Goal: Information Seeking & Learning: Compare options

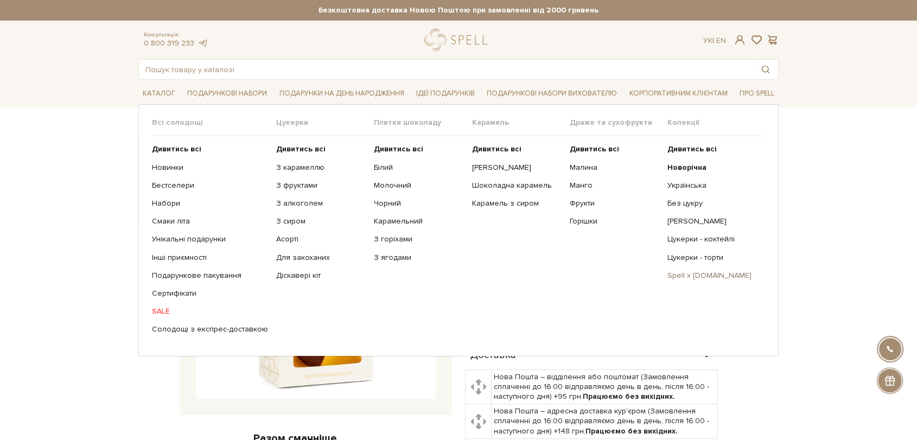
click at [702, 277] on link "Spell x [DOMAIN_NAME]" at bounding box center [712, 276] width 90 height 10
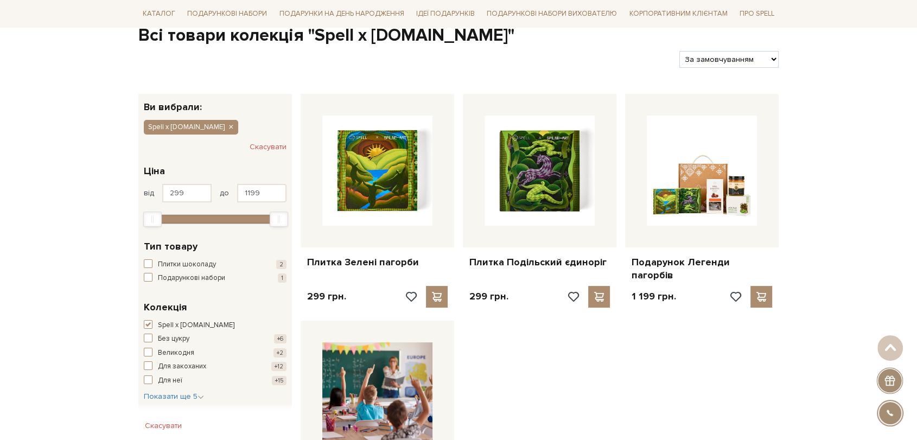
scroll to position [60, 0]
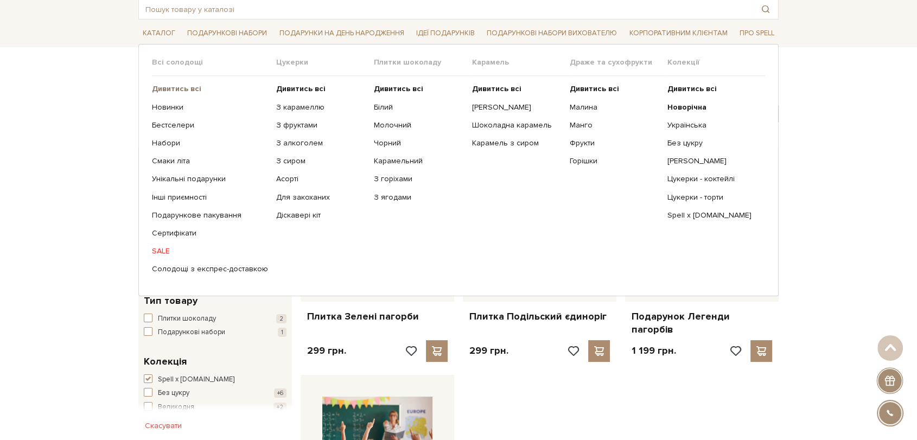
click at [156, 90] on b "Дивитись всі" at bounding box center [176, 88] width 49 height 9
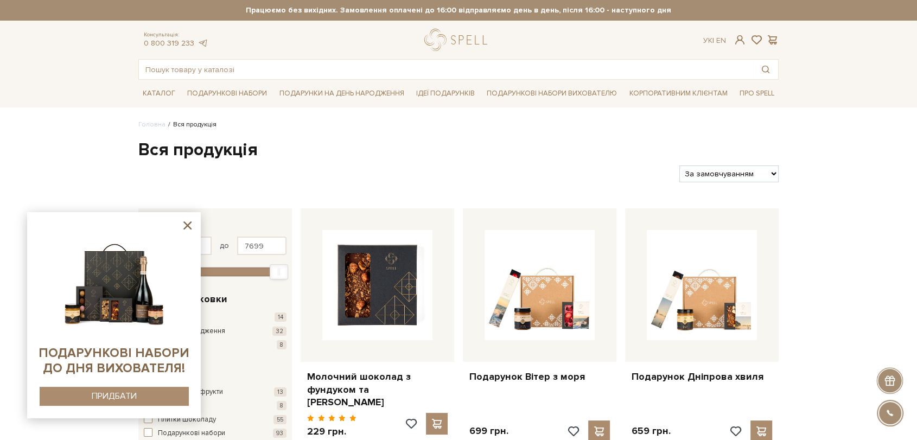
click at [188, 224] on icon at bounding box center [188, 226] width 14 height 14
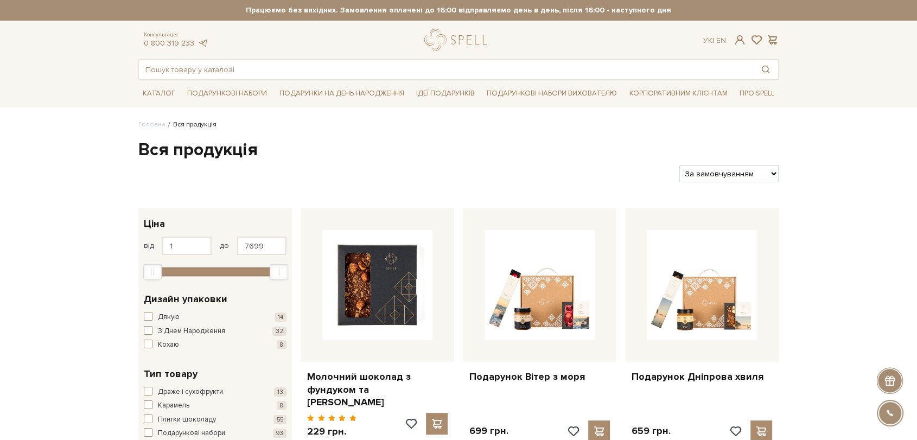
click at [326, 150] on h1 "Вся продукція" at bounding box center [458, 150] width 640 height 23
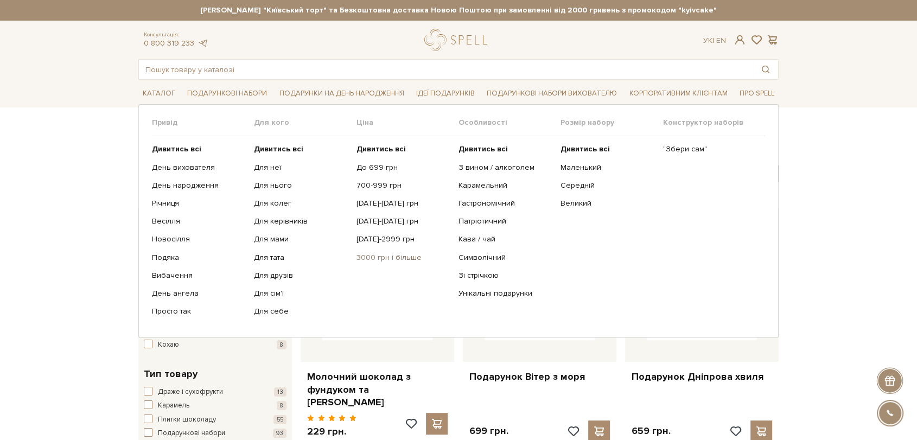
click at [368, 257] on link "3000 грн і більше" at bounding box center [404, 258] width 94 height 10
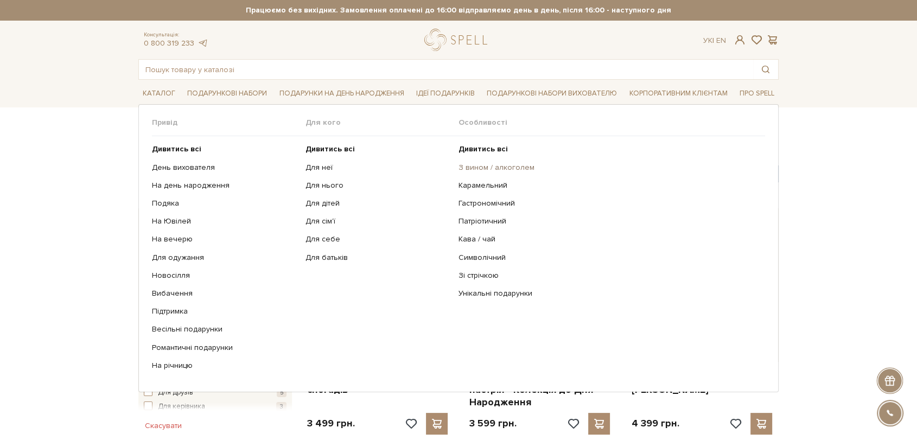
click at [504, 169] on link "З вином / алкоголем" at bounding box center [608, 168] width 298 height 10
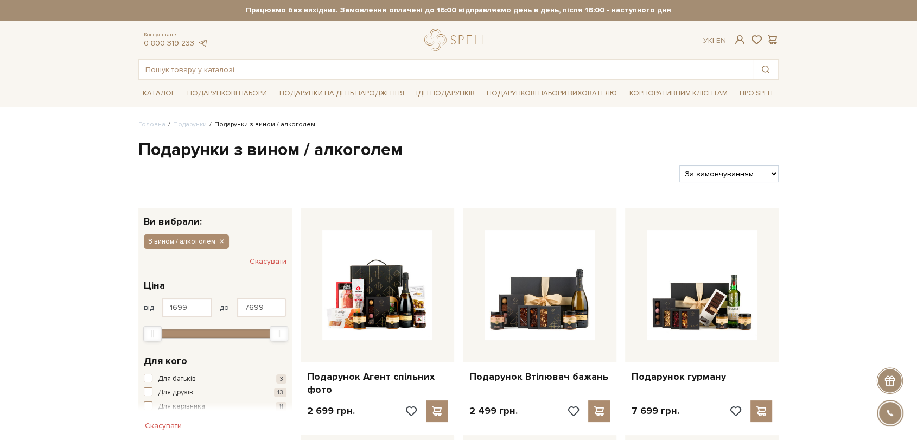
scroll to position [60, 0]
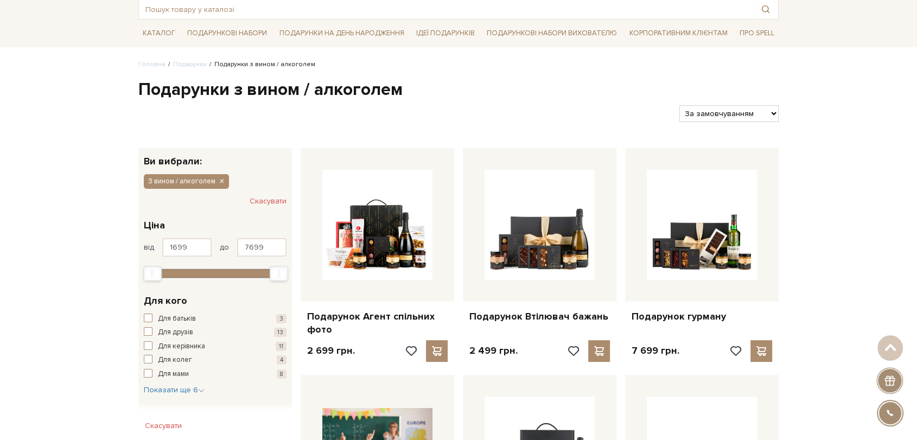
click at [755, 99] on div "Фільтри За замовчуванням За Ціною (зростання) За Ціною (зменшення) Новинки За п…" at bounding box center [458, 110] width 649 height 26
click at [753, 106] on select "За замовчуванням За Ціною (зростання) За Ціною (зменшення) Новинки За популярні…" at bounding box center [728, 113] width 99 height 17
select select "https://spellchocolate.com/podarunki/z-vinom-alkogolem?sort=p.price&order=DESC"
click at [679, 105] on select "За замовчуванням За Ціною (зростання) За Ціною (зменшення) Новинки За популярні…" at bounding box center [728, 113] width 99 height 17
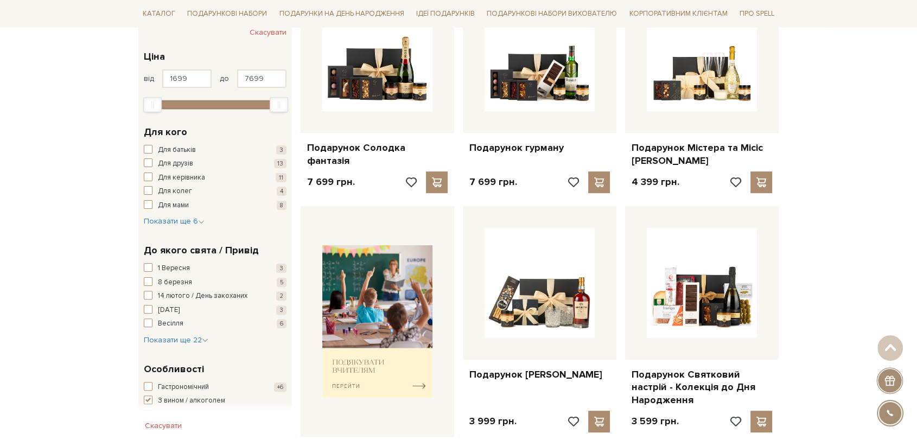
scroll to position [241, 0]
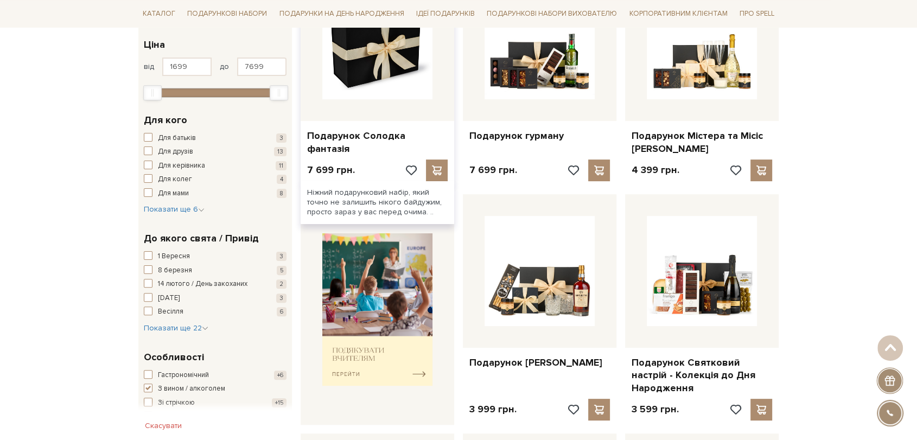
click at [392, 68] on img at bounding box center [377, 44] width 110 height 110
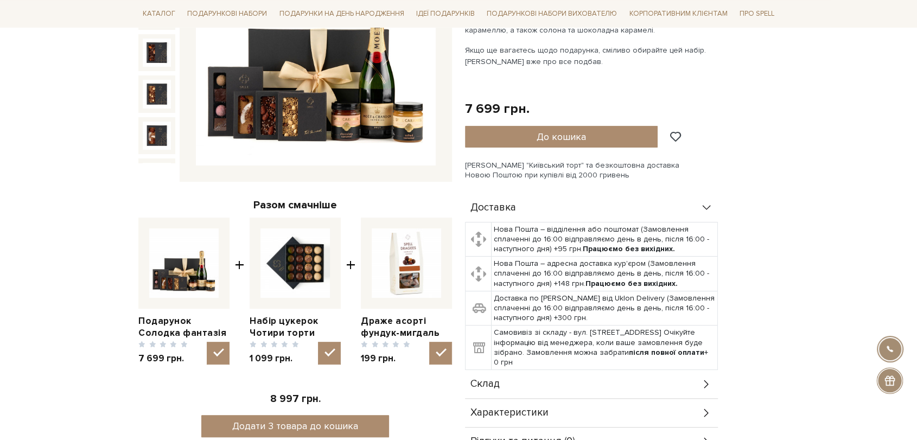
scroll to position [241, 0]
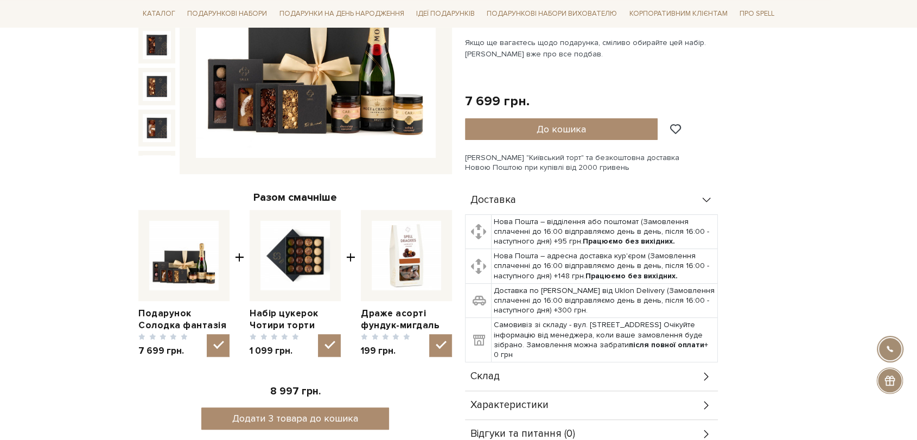
click at [347, 104] on img at bounding box center [316, 39] width 240 height 240
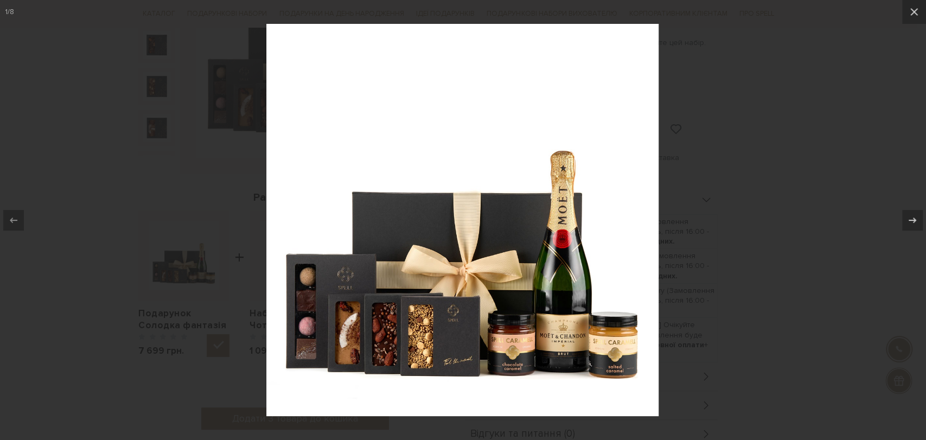
click at [759, 222] on div at bounding box center [463, 220] width 926 height 440
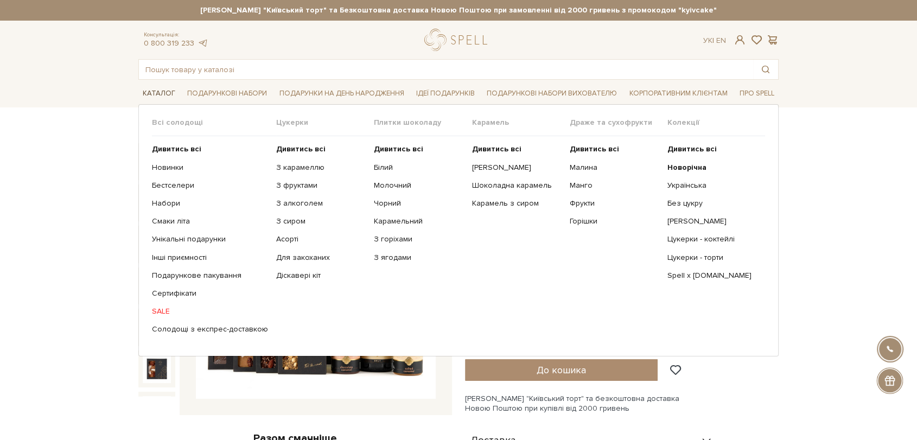
click at [145, 86] on link "Каталог" at bounding box center [158, 93] width 41 height 17
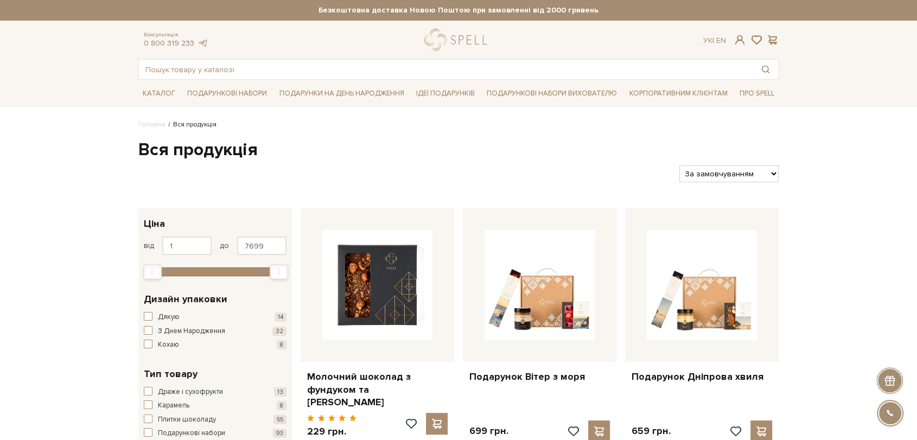
drag, startPoint x: 838, startPoint y: 157, endPoint x: 821, endPoint y: 156, distance: 17.4
